Goal: Find specific fact: Find specific fact

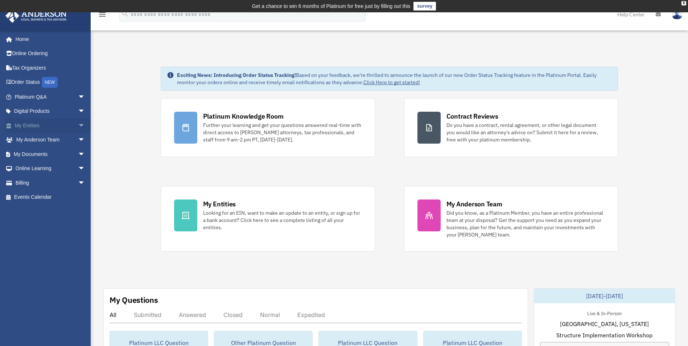
click at [78, 124] on span "arrow_drop_down" at bounding box center [85, 125] width 15 height 15
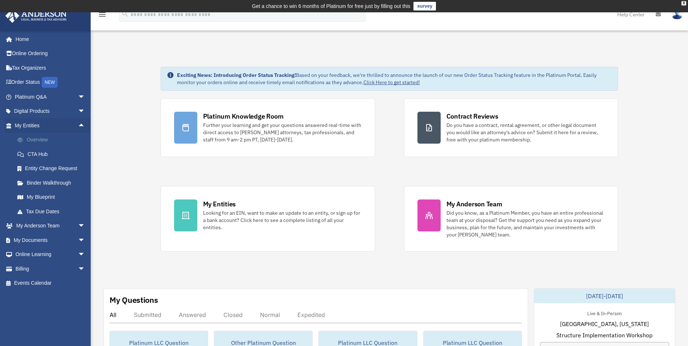
click at [32, 139] on link "Overview" at bounding box center [53, 140] width 86 height 15
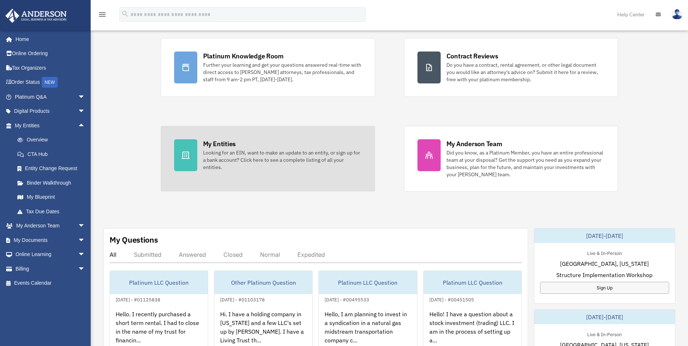
scroll to position [98, 0]
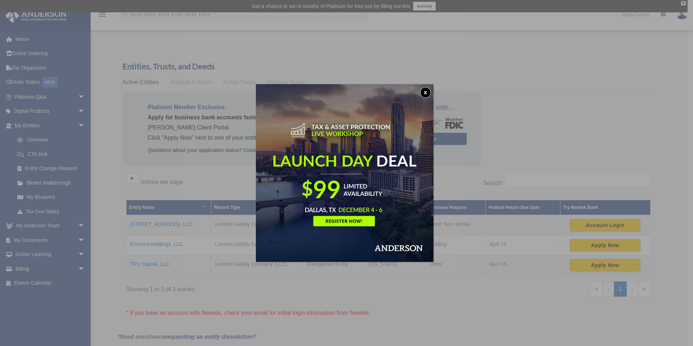
click at [427, 90] on button "x" at bounding box center [425, 92] width 11 height 11
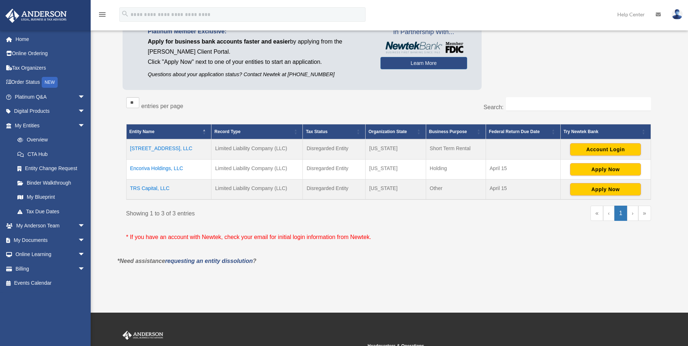
scroll to position [109, 0]
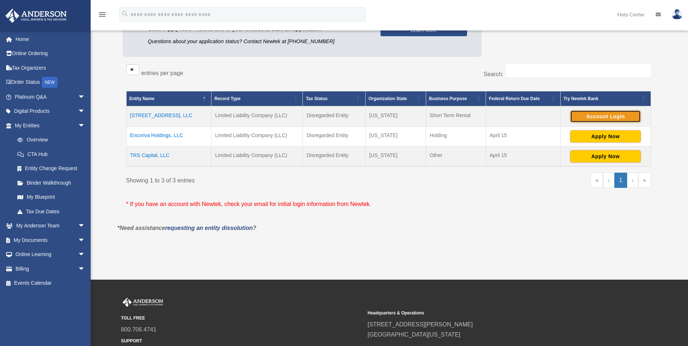
click at [598, 115] on button "Account Login" at bounding box center [605, 116] width 71 height 12
click at [605, 117] on button "Account Login" at bounding box center [605, 116] width 71 height 12
click at [138, 116] on td "[STREET_ADDRESS], LLC" at bounding box center [168, 116] width 85 height 20
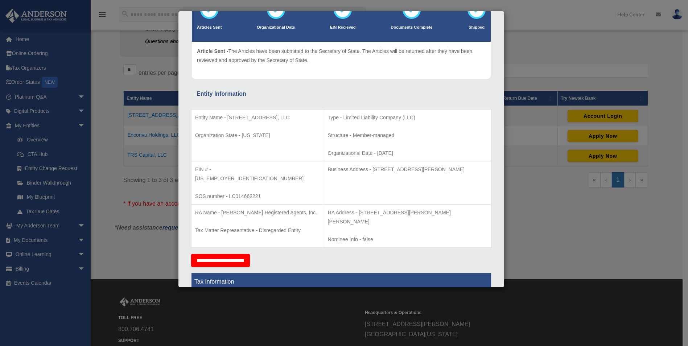
scroll to position [73, 0]
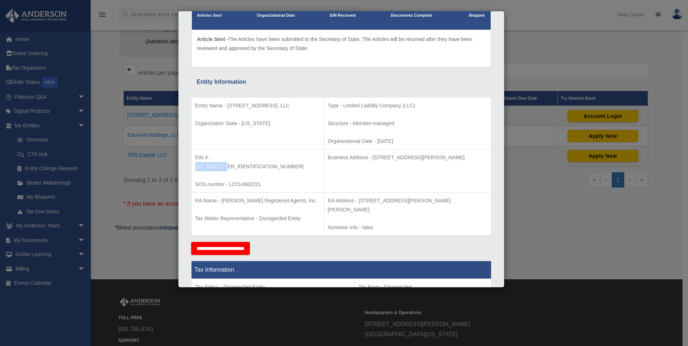
drag, startPoint x: 212, startPoint y: 158, endPoint x: 244, endPoint y: 159, distance: 32.3
click at [244, 159] on p "EIN # - [US_EMPLOYER_IDENTIFICATION_NUMBER]" at bounding box center [257, 162] width 125 height 18
drag, startPoint x: 244, startPoint y: 159, endPoint x: 227, endPoint y: 159, distance: 16.7
copy p "[US_EMPLOYER_IDENTIFICATION_NUMBER]"
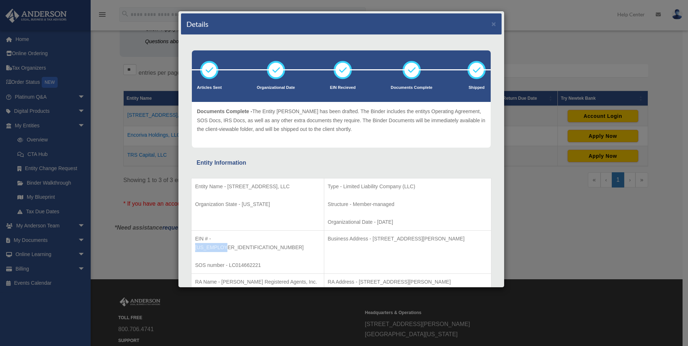
scroll to position [0, 0]
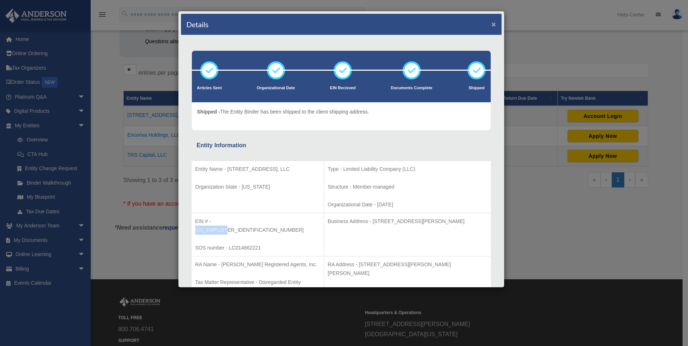
click at [491, 25] on button "×" at bounding box center [493, 24] width 5 height 8
